Goal: Information Seeking & Learning: Learn about a topic

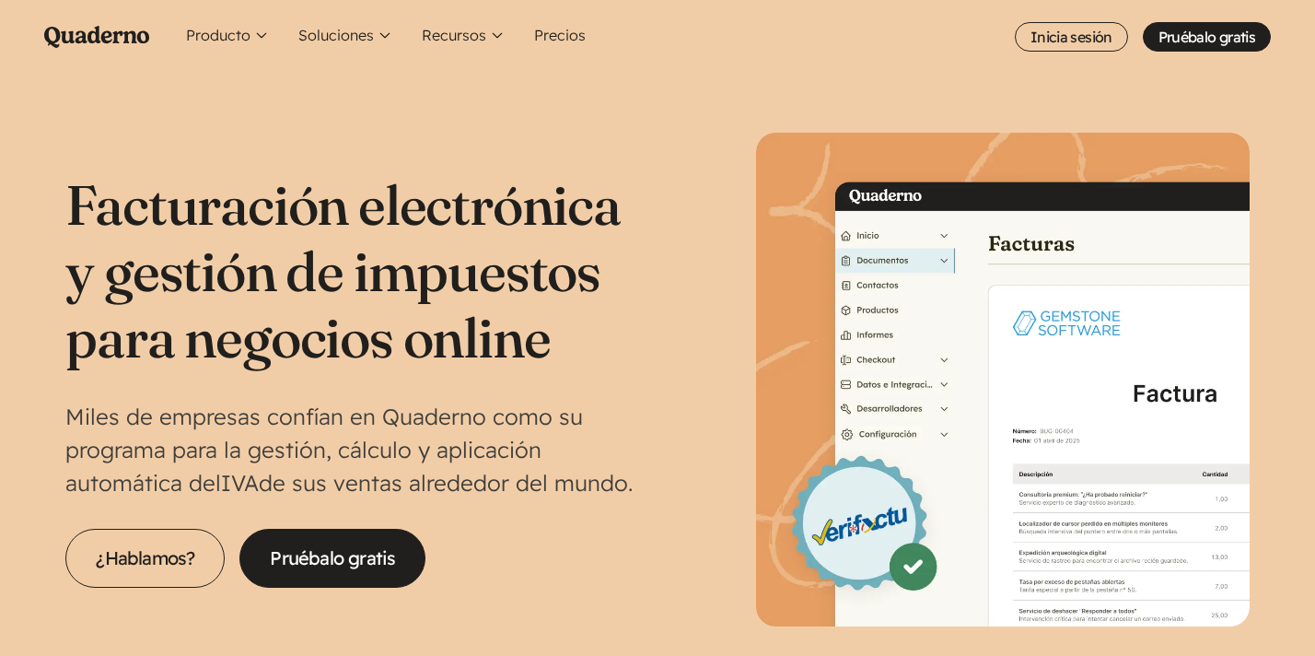
click at [127, 41] on icon "Main menu" at bounding box center [96, 37] width 105 height 22
click at [99, 29] on icon "Quaderno Homepage" at bounding box center [96, 37] width 105 height 22
click at [242, 36] on button "Producto" at bounding box center [228, 37] width 98 height 74
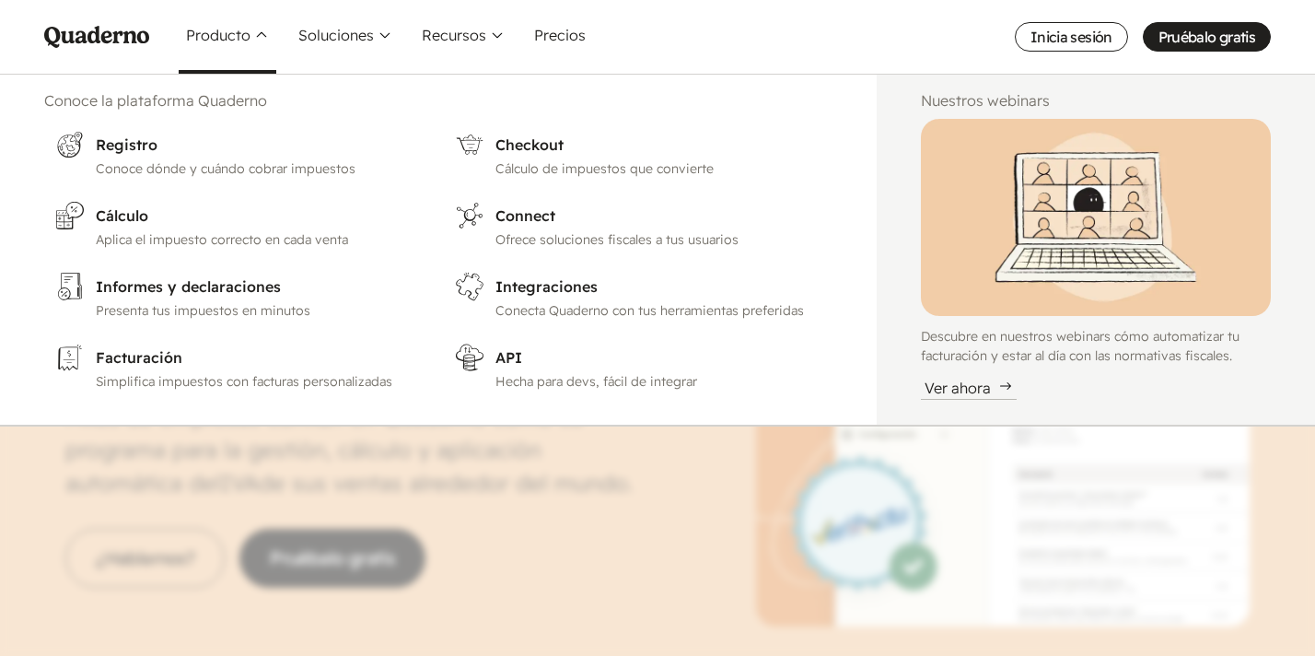
click at [545, 538] on nav "Menu Pruébalo gratis Quaderno Homepage Producto Conoce la plataforma Quaderno W…" at bounding box center [657, 328] width 1315 height 656
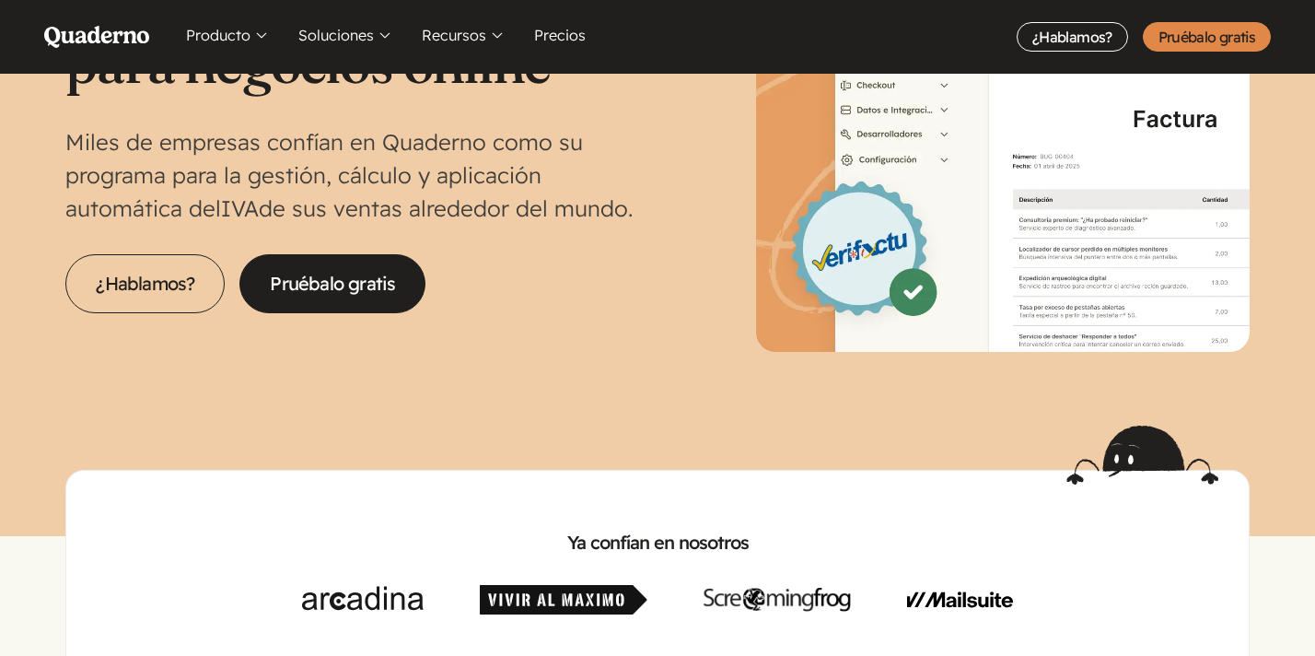
scroll to position [277, 0]
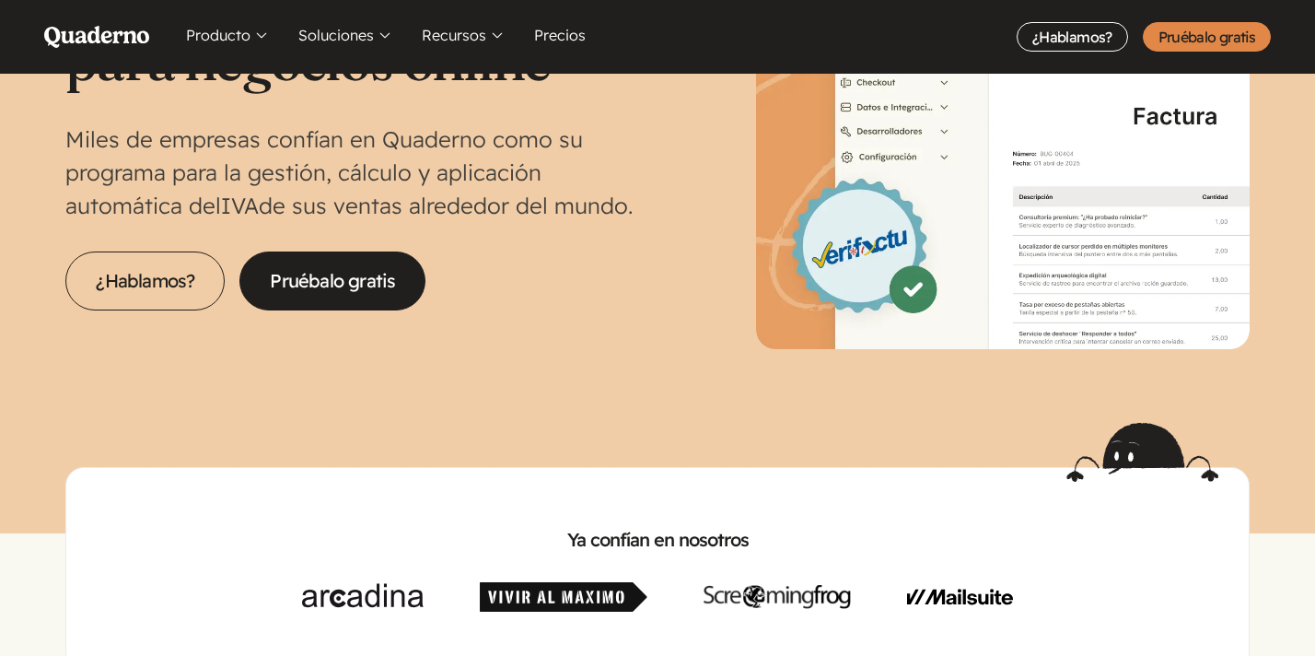
drag, startPoint x: 379, startPoint y: 135, endPoint x: 541, endPoint y: 200, distance: 173.6
click at [541, 200] on p "Miles de empresas confían en Quaderno como su programa para la gestión, cálculo…" at bounding box center [361, 171] width 592 height 99
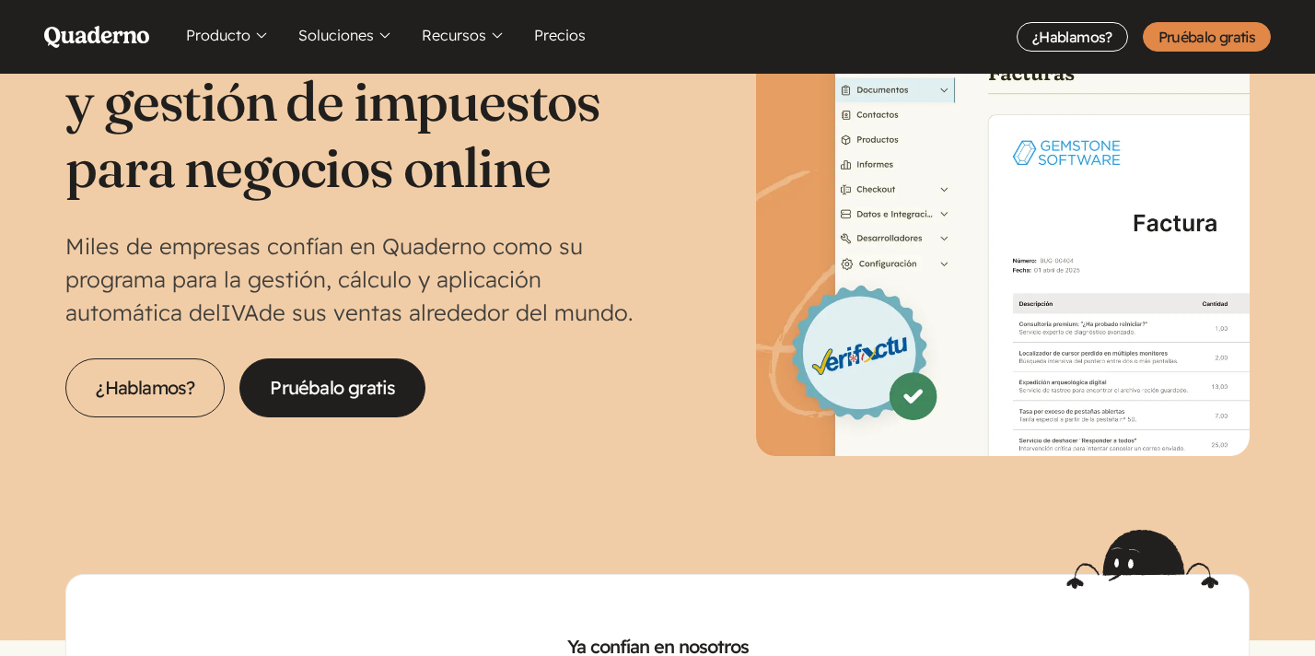
scroll to position [168, 0]
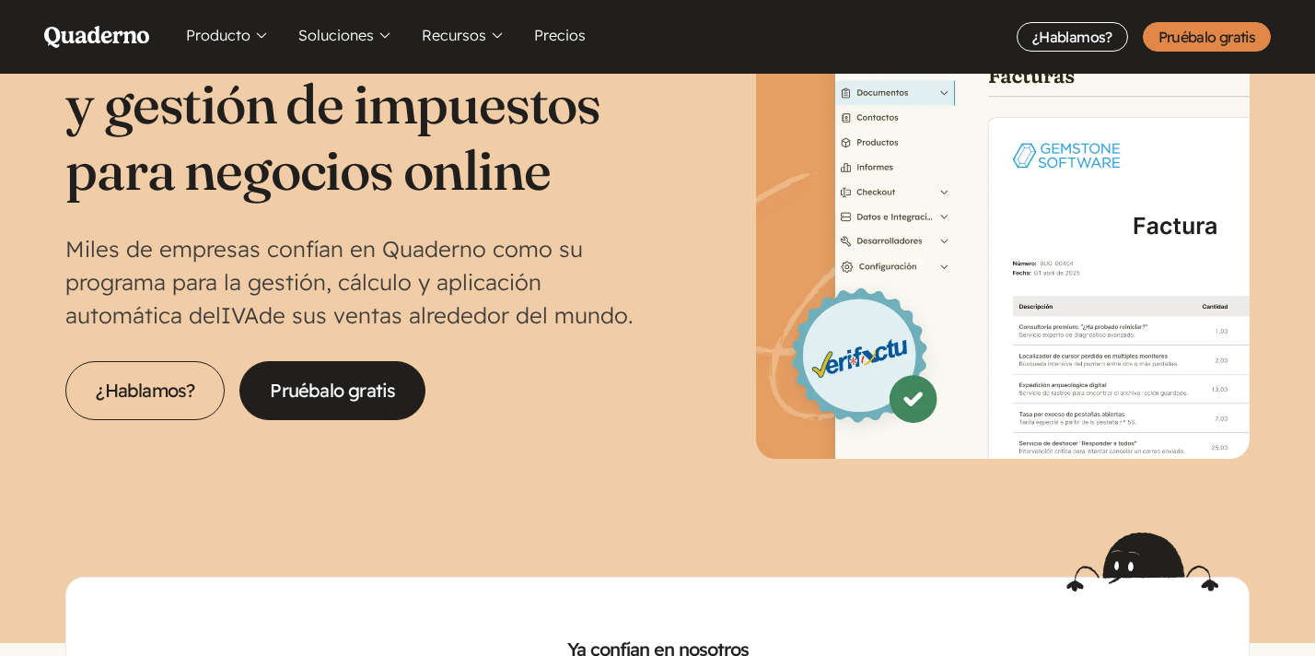
copy p "Quaderno como su programa para la gestión, cálculo y aplicación automática del …"
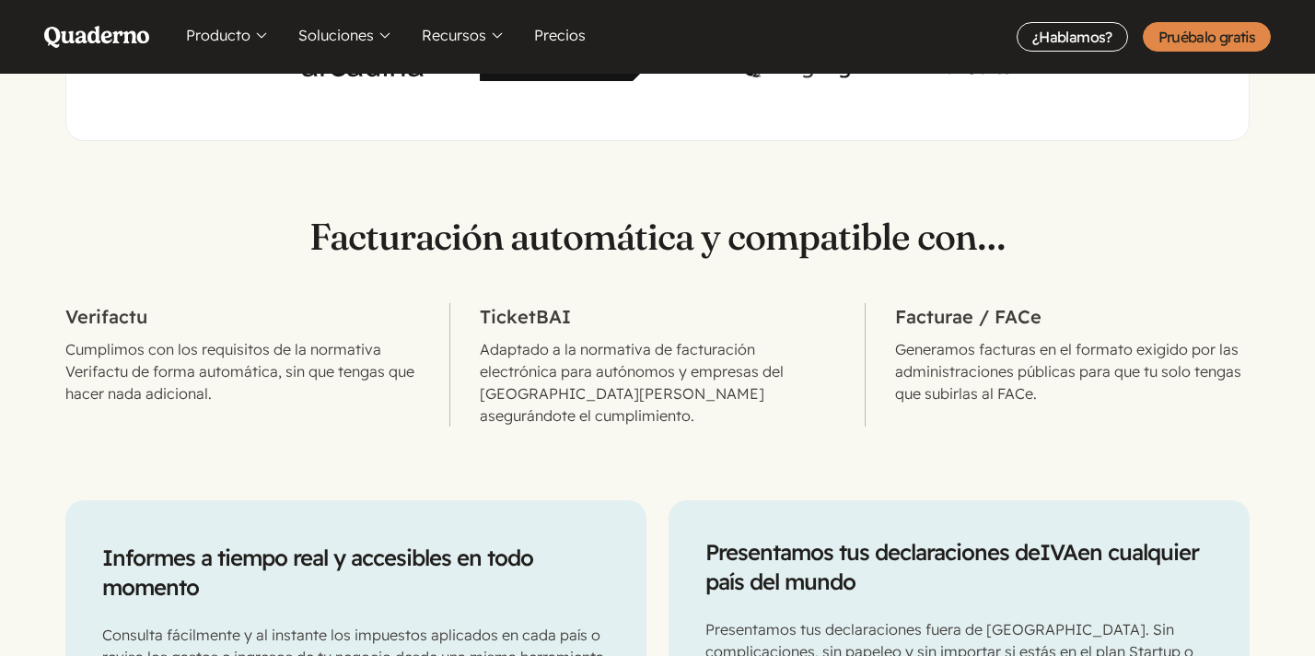
scroll to position [810, 0]
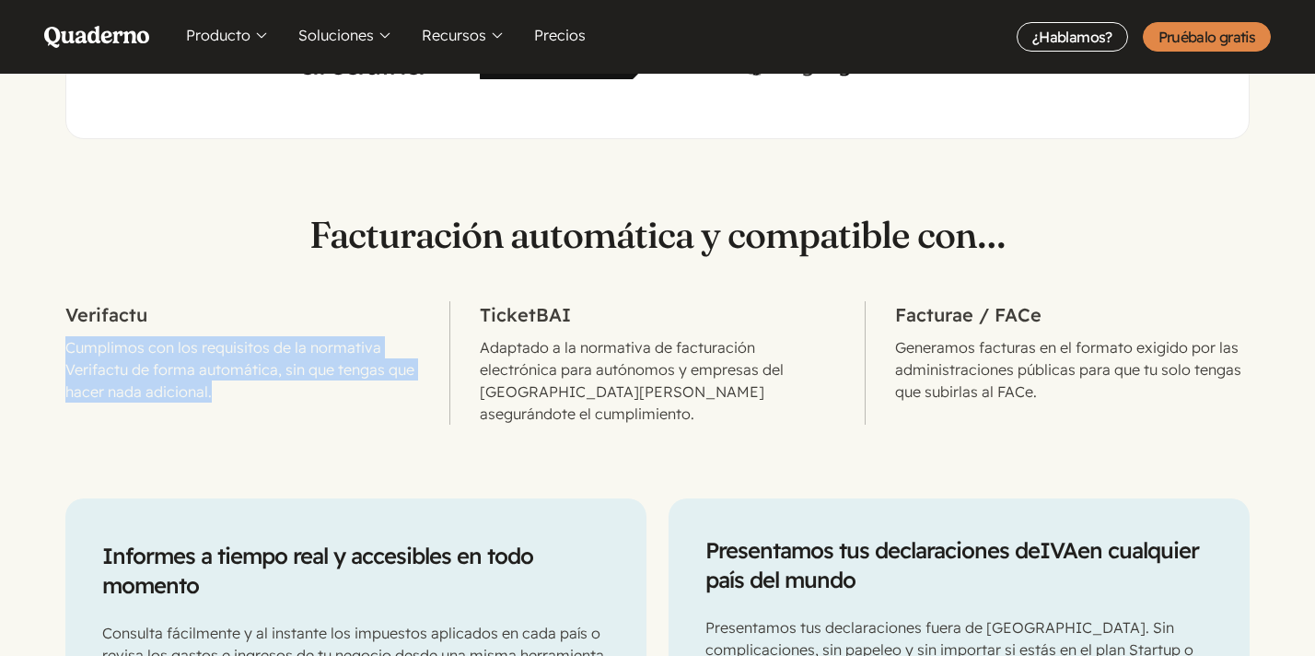
drag, startPoint x: 65, startPoint y: 345, endPoint x: 250, endPoint y: 390, distance: 189.4
click at [250, 390] on p "Cumplimos con los requisitos de la normativa Verifactu de forma automática, sin…" at bounding box center [242, 369] width 355 height 66
copy p "Cumplimos con los requisitos de la normativa Verifactu de forma automática, sin…"
